Goal: Transaction & Acquisition: Purchase product/service

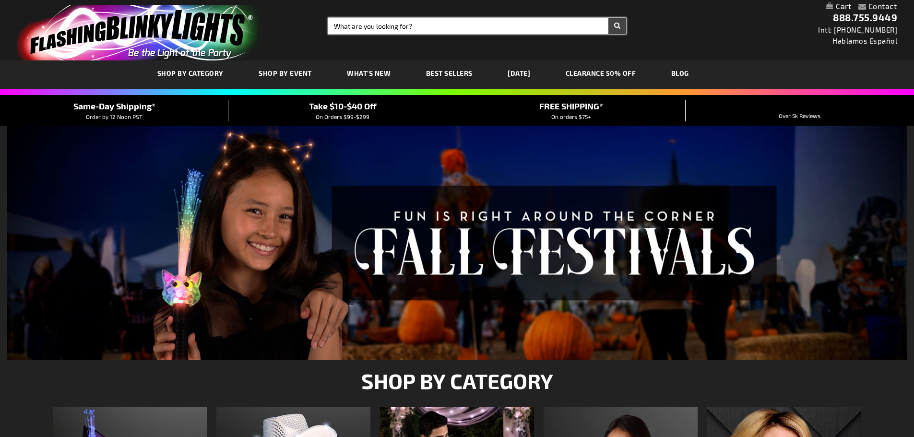
click at [415, 26] on input "Search" at bounding box center [477, 26] width 298 height 16
type input "christmas"
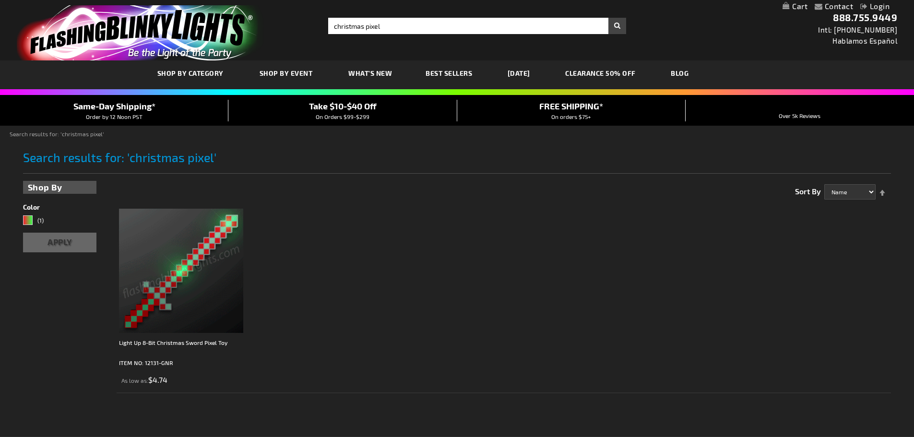
click at [204, 284] on img at bounding box center [181, 271] width 124 height 124
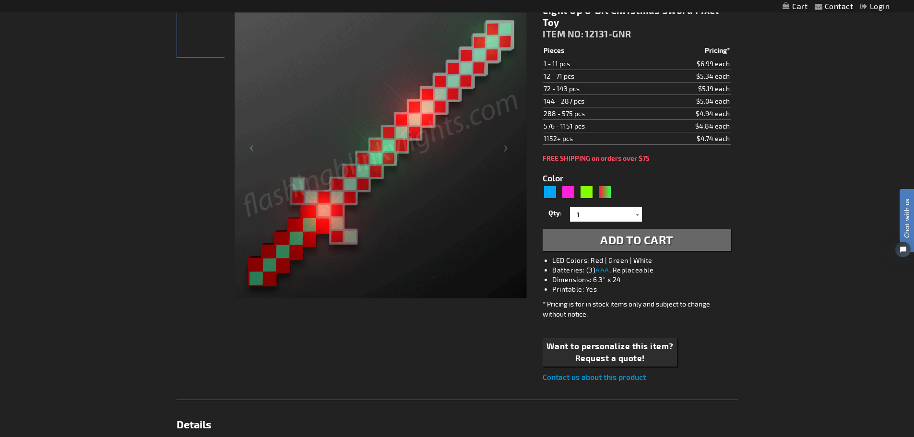
type input "5642"
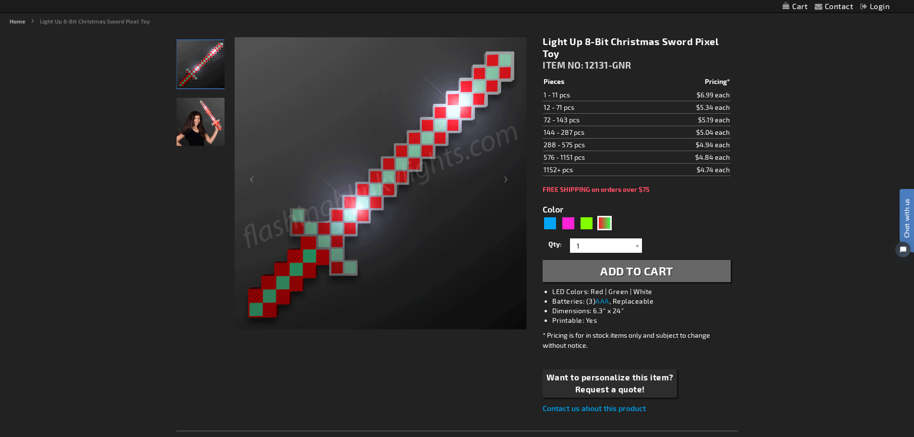
scroll to position [96, 0]
